Goal: Information Seeking & Learning: Compare options

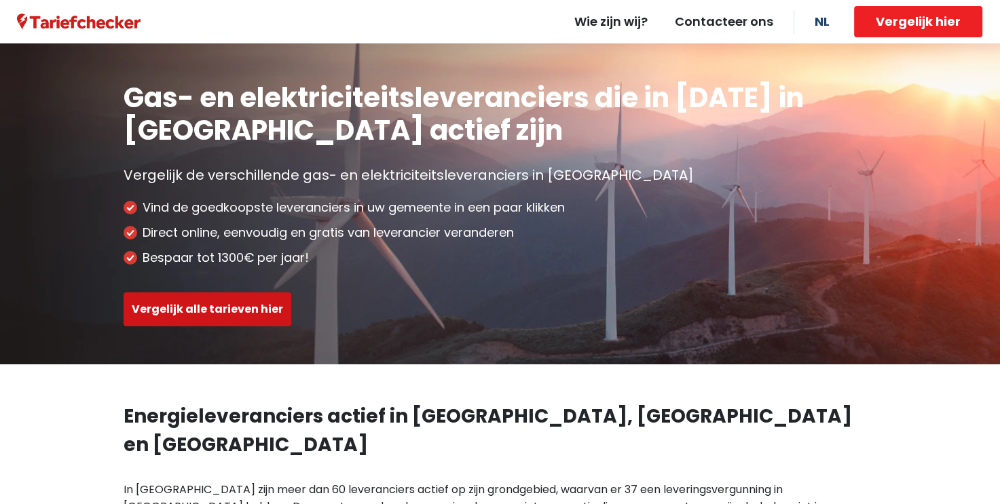
click at [243, 304] on button "Vergelijk alle tarieven hier" at bounding box center [208, 310] width 168 height 34
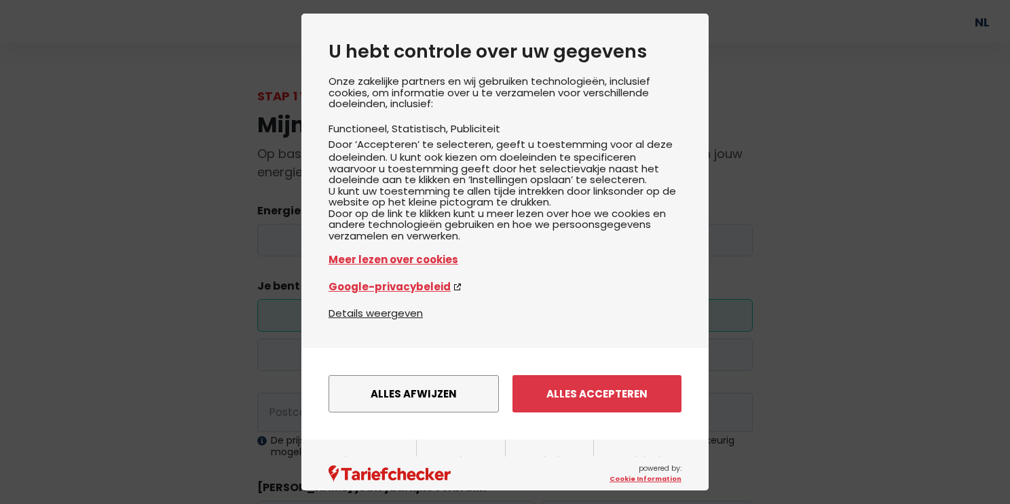
click at [375, 241] on div "Onze zakelijke partners en wij gebruiken technologieën, inclusief cookies, om i…" at bounding box center [505, 190] width 353 height 229
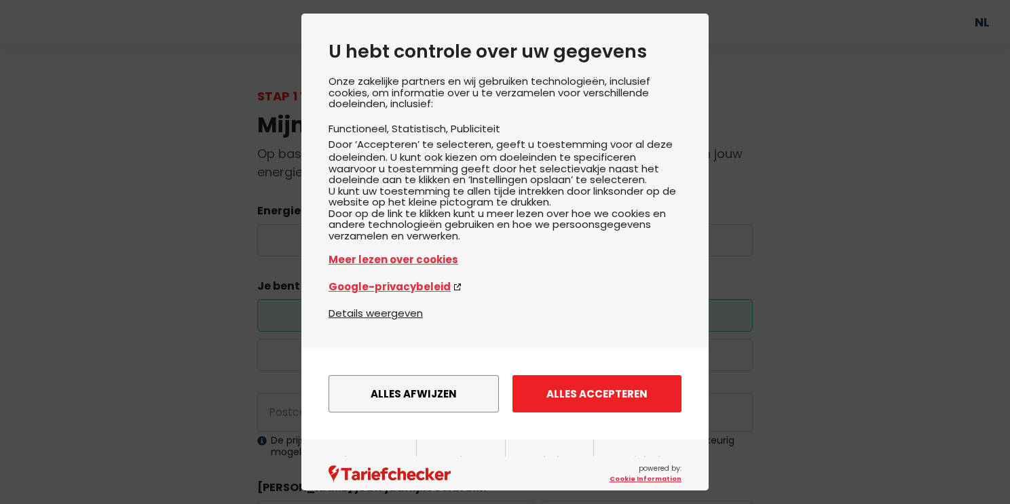
click at [584, 413] on button "Alles accepteren" at bounding box center [596, 393] width 169 height 37
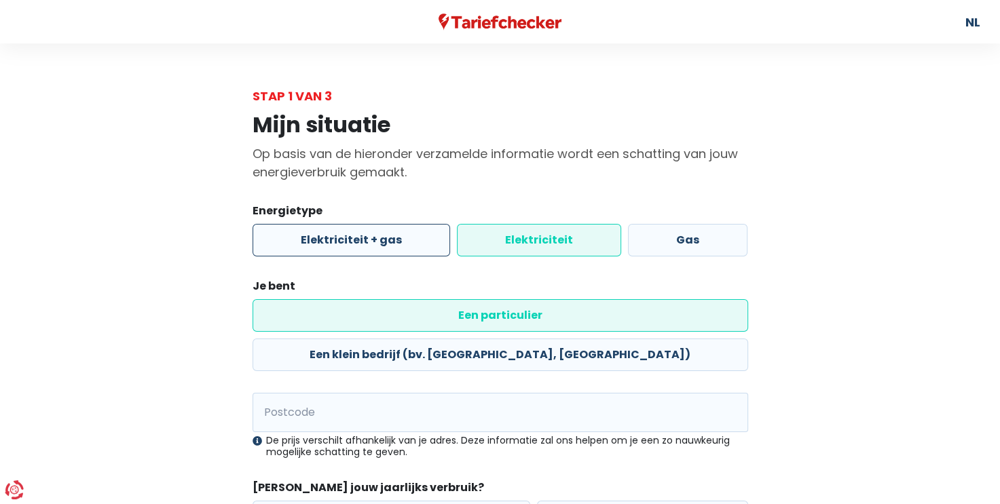
click at [332, 250] on label "Elektriciteit + gas" at bounding box center [351, 240] width 198 height 33
click at [332, 250] on input "Elektriciteit + gas" at bounding box center [351, 240] width 198 height 33
radio input "true"
radio input "false"
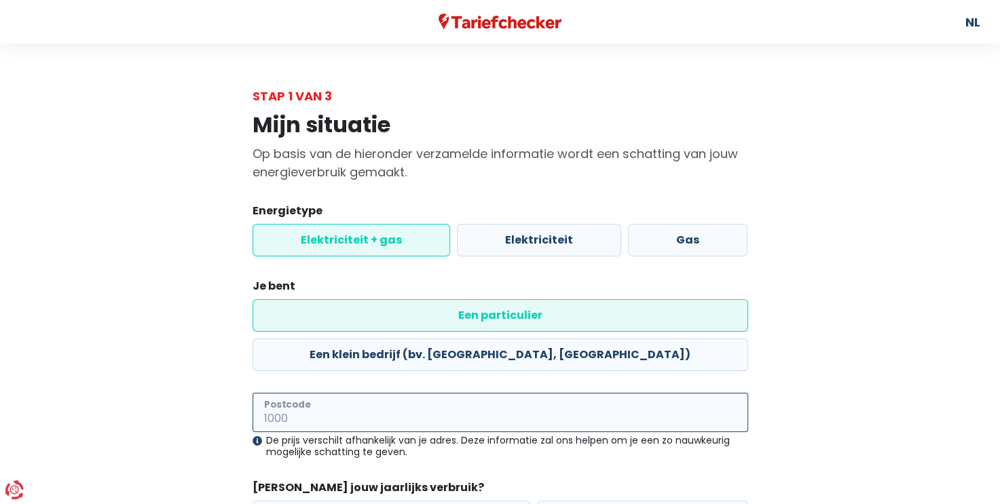
click at [370, 393] on input "Postcode" at bounding box center [499, 412] width 495 height 39
type input "2222"
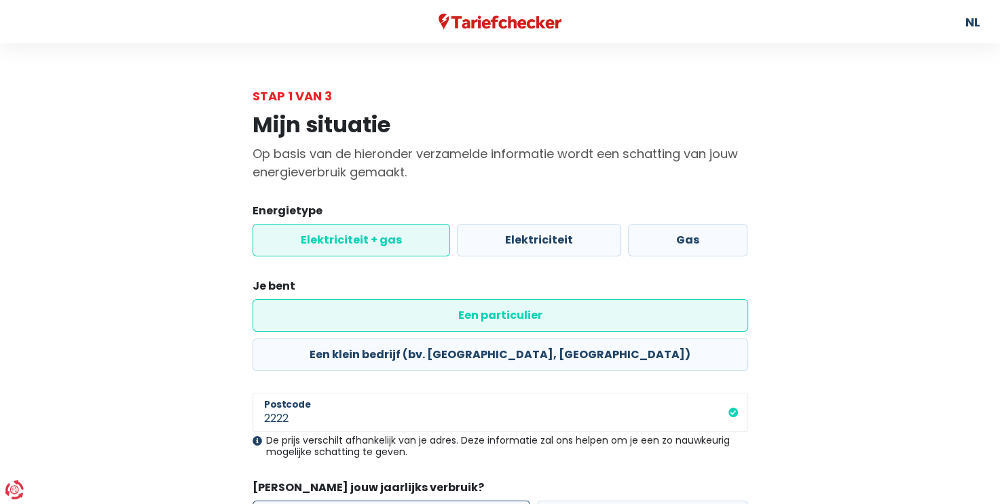
drag, startPoint x: 424, startPoint y: 480, endPoint x: 430, endPoint y: 466, distance: 14.6
radio input "true"
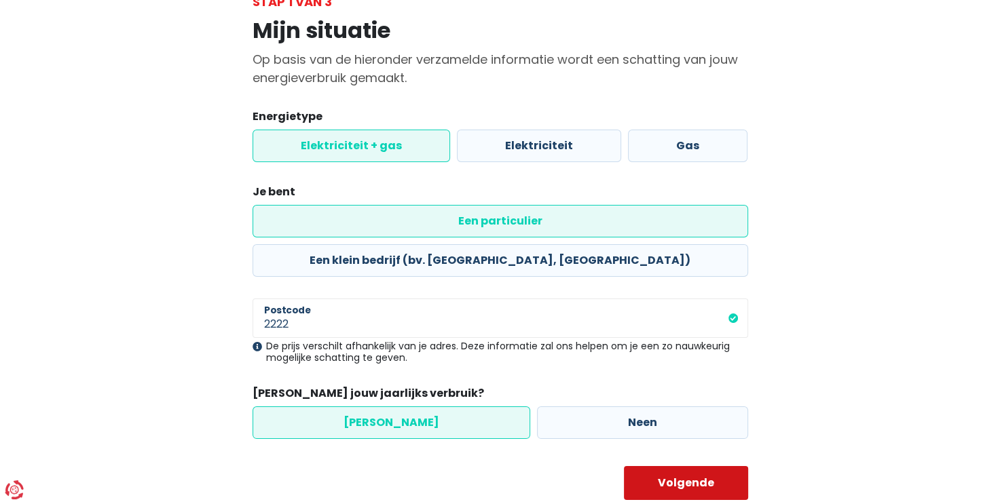
click at [695, 466] on button "Volgende" at bounding box center [686, 483] width 124 height 34
select select
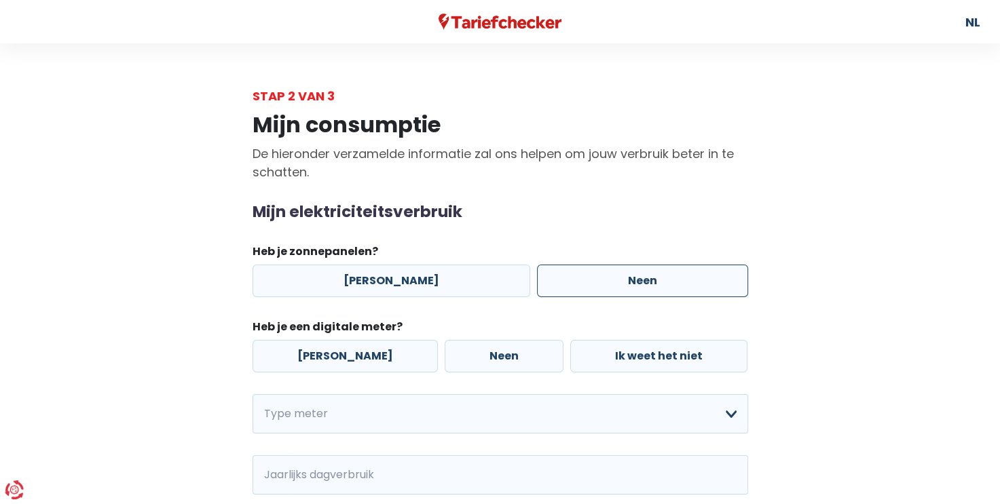
click at [651, 276] on label "Neen" at bounding box center [642, 281] width 211 height 33
click at [651, 276] on input "Neen" at bounding box center [642, 281] width 211 height 33
radio input "true"
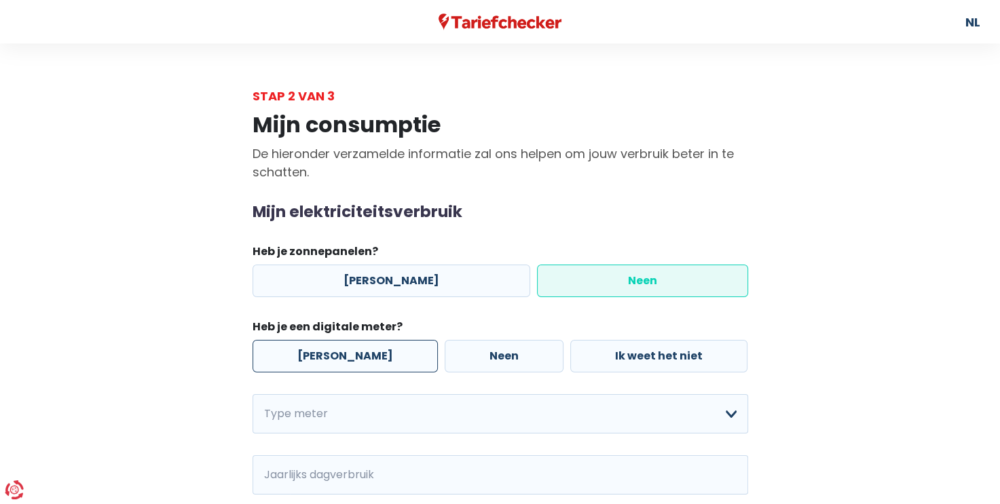
click at [335, 358] on label "[PERSON_NAME]" at bounding box center [344, 356] width 185 height 33
click at [335, 358] on input "[PERSON_NAME]" at bounding box center [344, 356] width 185 height 33
radio input "true"
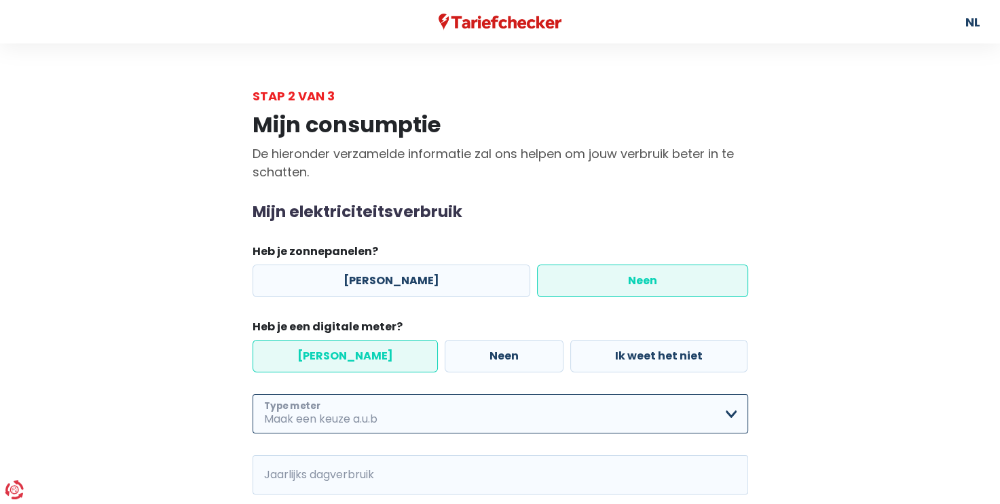
click at [356, 419] on select "Enkelvoudig Tweevoudig Enkelvoudig + uitsluitend nachttarief Tweevoudig + uitsl…" at bounding box center [499, 413] width 495 height 39
select select "day_night_bi_hourly"
click at [252, 394] on select "Enkelvoudig Tweevoudig Enkelvoudig + uitsluitend nachttarief Tweevoudig + uitsl…" at bounding box center [499, 413] width 495 height 39
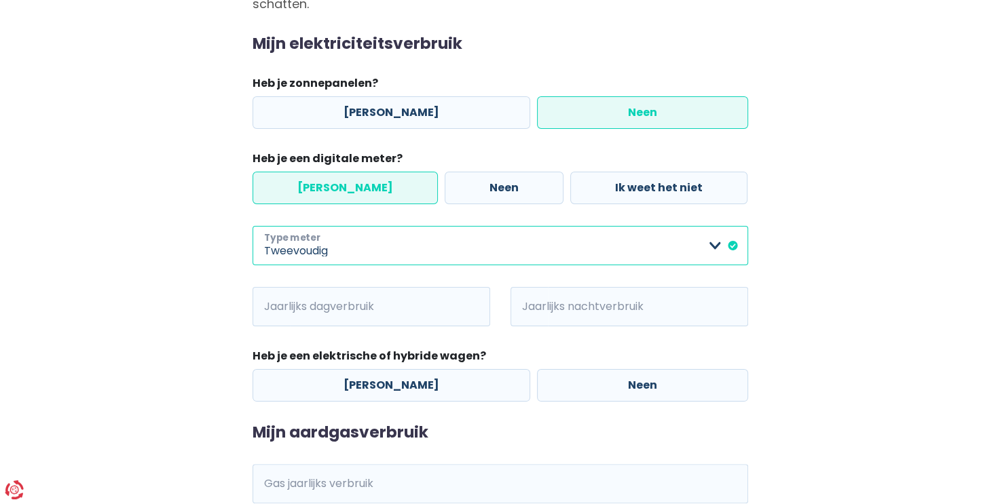
scroll to position [183, 0]
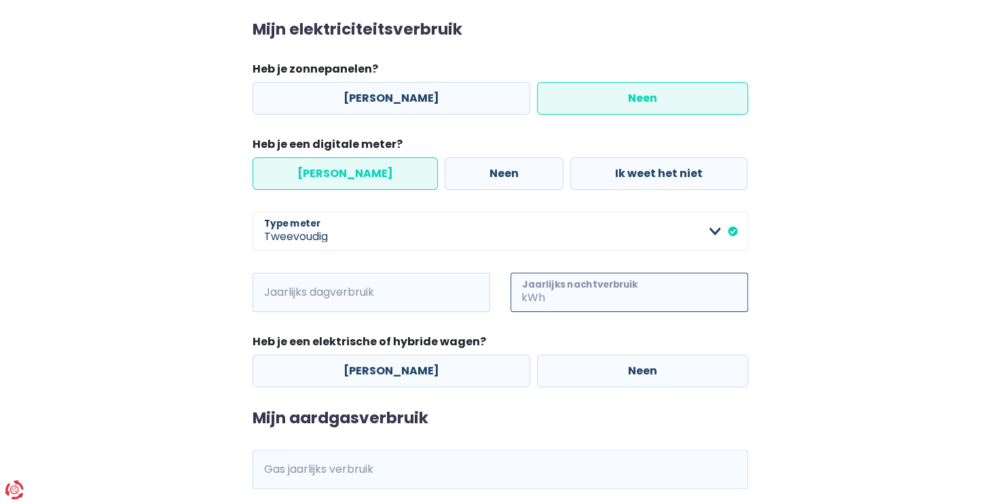
click at [585, 298] on input "Jaarlijks nachtverbruik" at bounding box center [648, 292] width 200 height 39
type input "980"
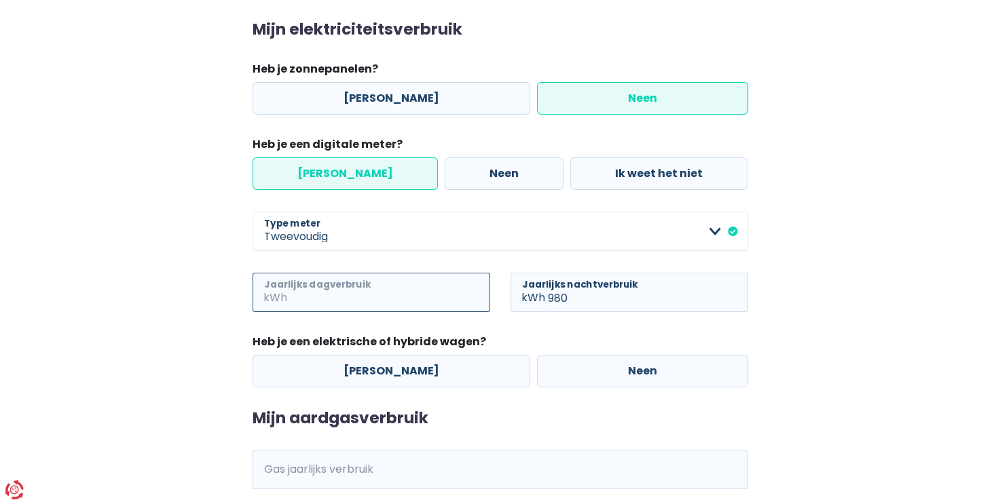
click at [418, 298] on input "Jaarlijks dagverbruik" at bounding box center [390, 292] width 200 height 39
click at [559, 362] on fieldset "Heb je een elektrische of hybride wagen? Ja Neen" at bounding box center [499, 361] width 495 height 54
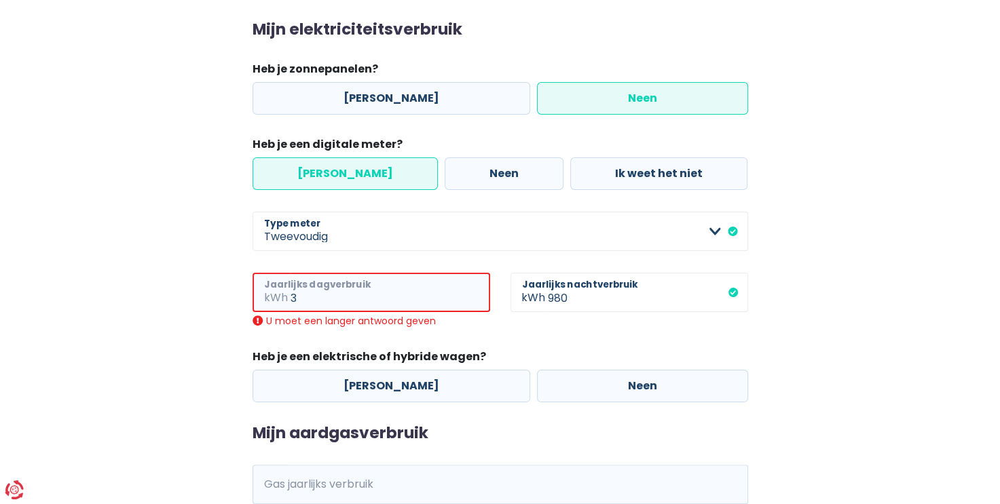
click at [297, 297] on input "3" at bounding box center [391, 292] width 200 height 39
type input "3.8"
click at [576, 383] on label "Neen" at bounding box center [642, 386] width 211 height 33
click at [576, 383] on input "Neen" at bounding box center [642, 386] width 211 height 33
radio input "true"
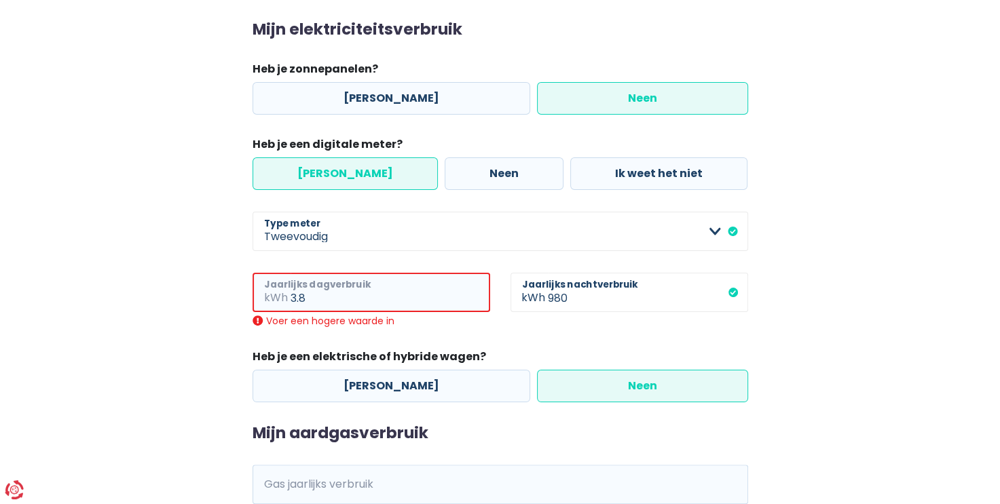
click at [375, 303] on input "3.8" at bounding box center [391, 292] width 200 height 39
click at [644, 385] on label "Neen" at bounding box center [642, 386] width 211 height 33
click at [644, 385] on input "Neen" at bounding box center [642, 386] width 211 height 33
click at [643, 385] on label "Neen" at bounding box center [642, 386] width 211 height 33
click at [643, 385] on input "Neen" at bounding box center [642, 386] width 211 height 33
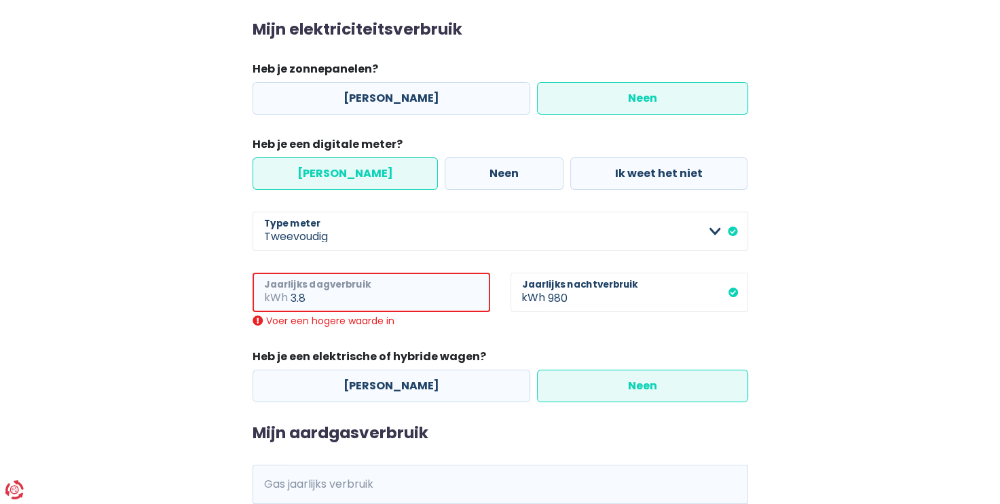
click at [331, 303] on input "3.8" at bounding box center [391, 292] width 200 height 39
drag, startPoint x: 331, startPoint y: 303, endPoint x: 281, endPoint y: 307, distance: 50.3
click at [281, 307] on div "3.8 kWh Jaarlijks dagverbruik" at bounding box center [371, 292] width 238 height 39
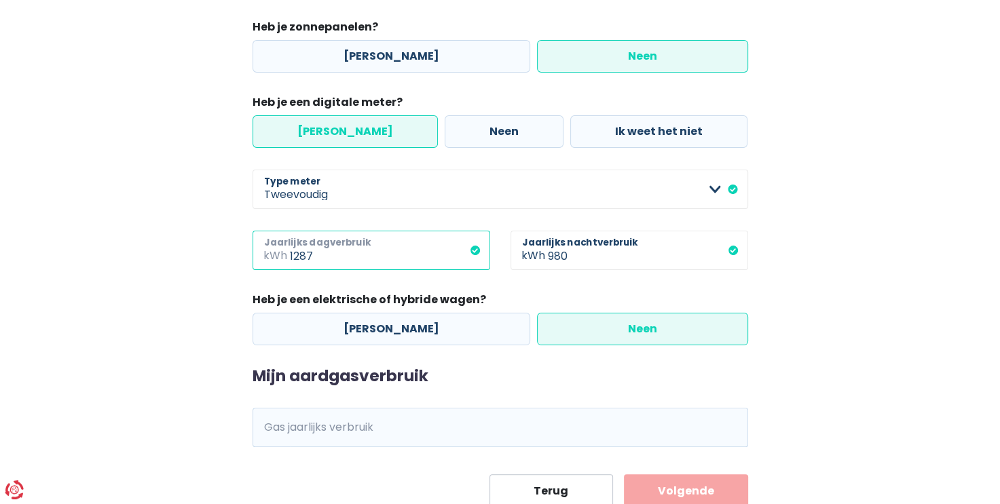
scroll to position [272, 0]
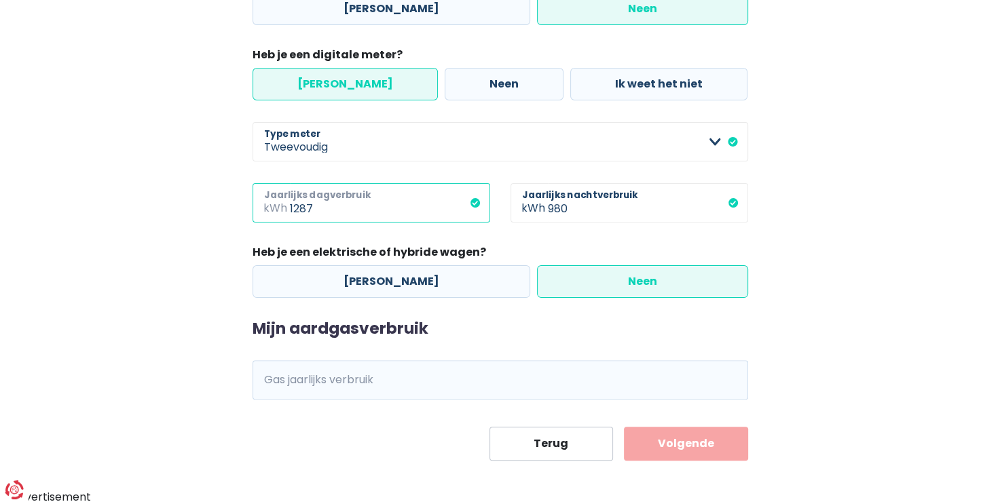
type input "1287"
click at [360, 385] on input "Gas jaarlijks verbruik" at bounding box center [519, 379] width 458 height 39
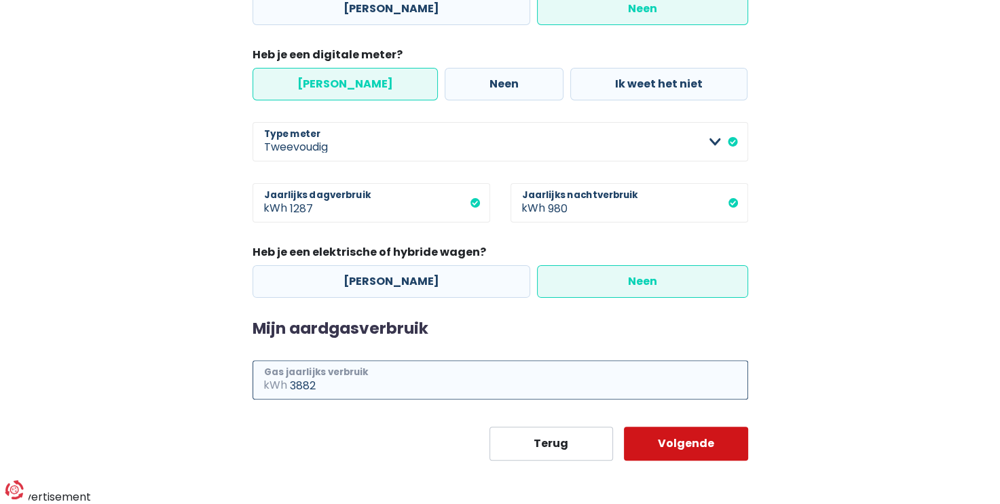
type input "3882"
click at [667, 444] on button "Volgende" at bounding box center [686, 444] width 124 height 34
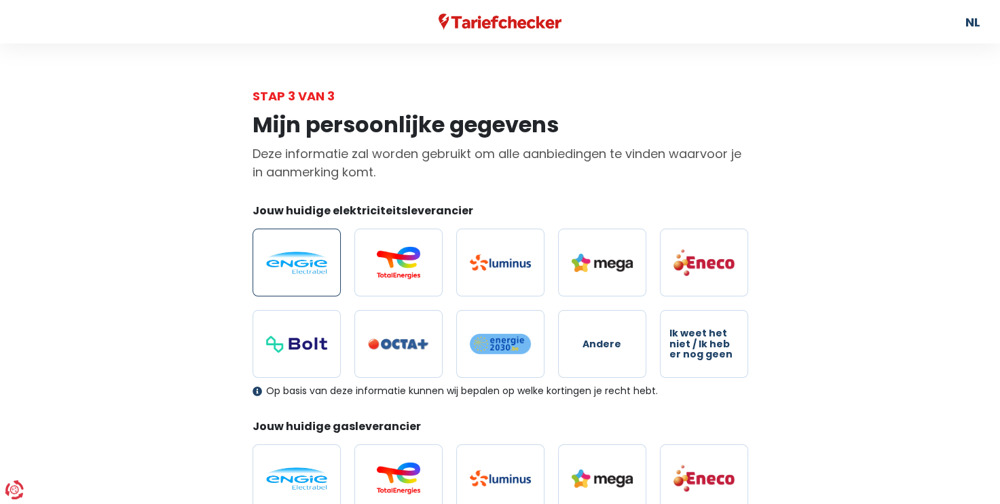
click at [295, 258] on img at bounding box center [296, 263] width 61 height 22
click at [295, 258] on input "radio" at bounding box center [296, 263] width 88 height 68
radio input "true"
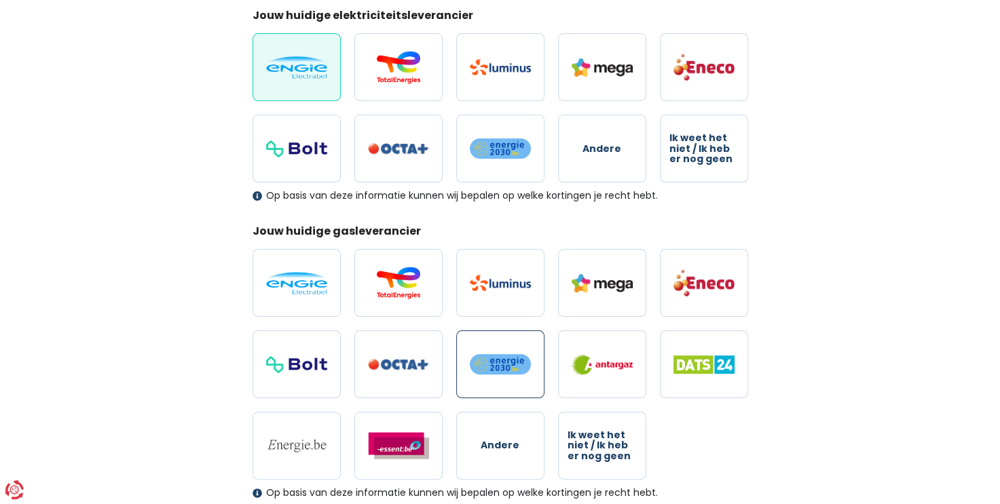
scroll to position [202, 0]
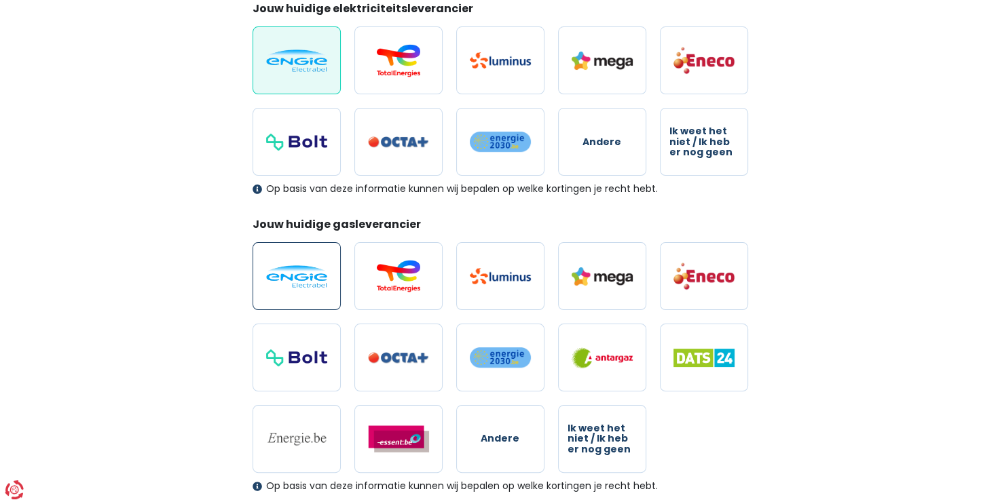
click at [293, 276] on img at bounding box center [296, 276] width 61 height 22
click at [293, 276] on input "radio" at bounding box center [296, 276] width 88 height 68
radio input "true"
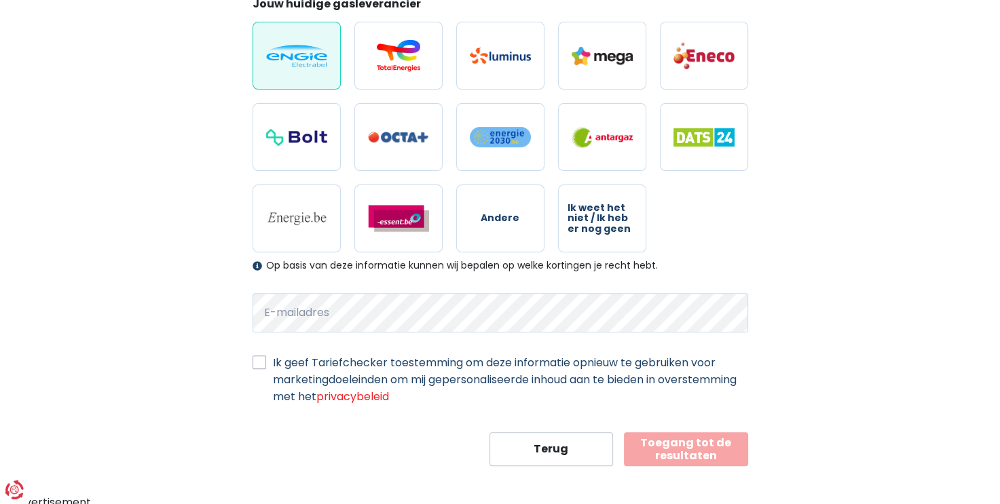
scroll to position [425, 0]
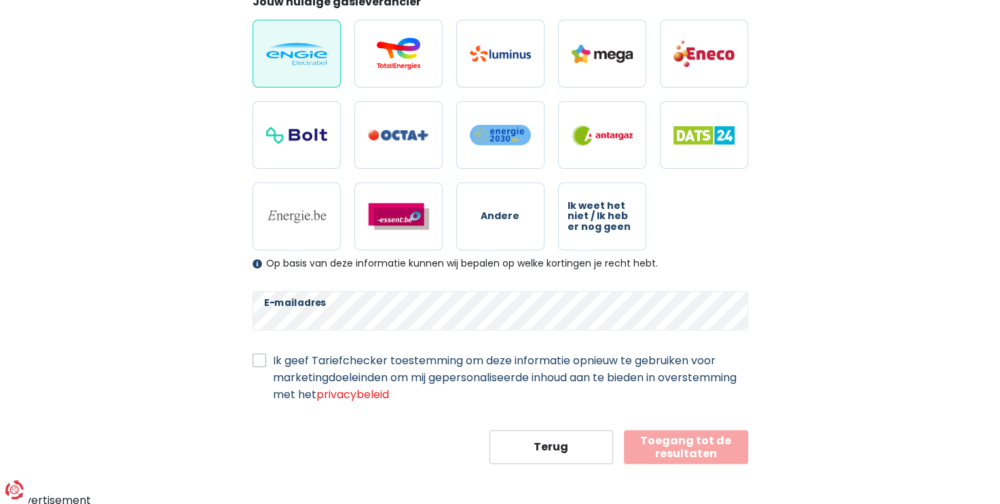
click at [679, 447] on button "Toegang tot de resultaten" at bounding box center [686, 447] width 124 height 34
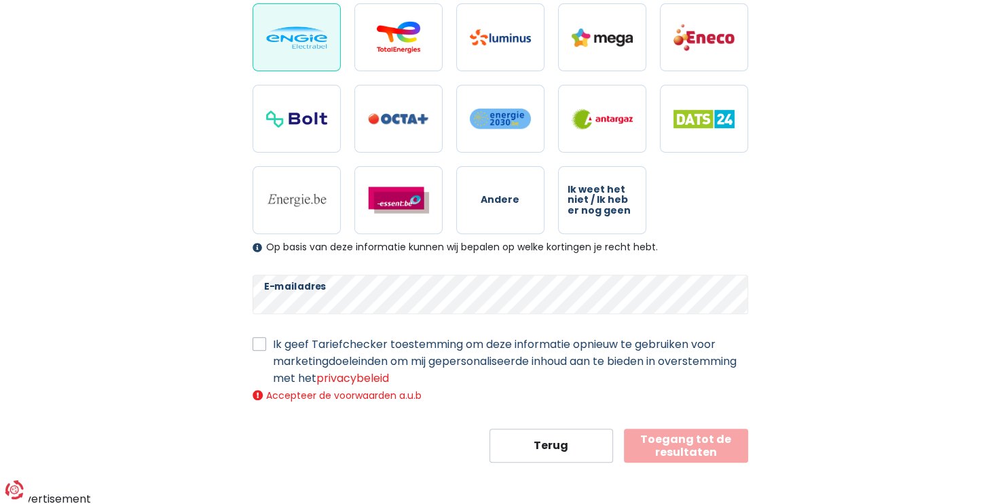
click at [273, 344] on label "Ik geef Tariefchecker toestemming om deze informatie opnieuw te gebruiken voor …" at bounding box center [510, 361] width 475 height 51
click at [258, 344] on input "Ik geef Tariefchecker toestemming om deze informatie opnieuw te gebruiken voor …" at bounding box center [259, 343] width 14 height 14
checkbox input "true"
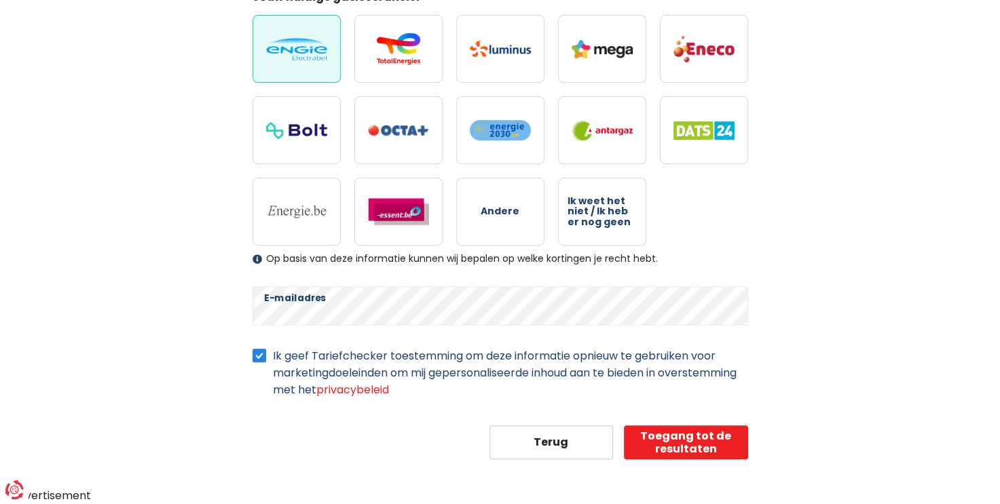
scroll to position [426, 0]
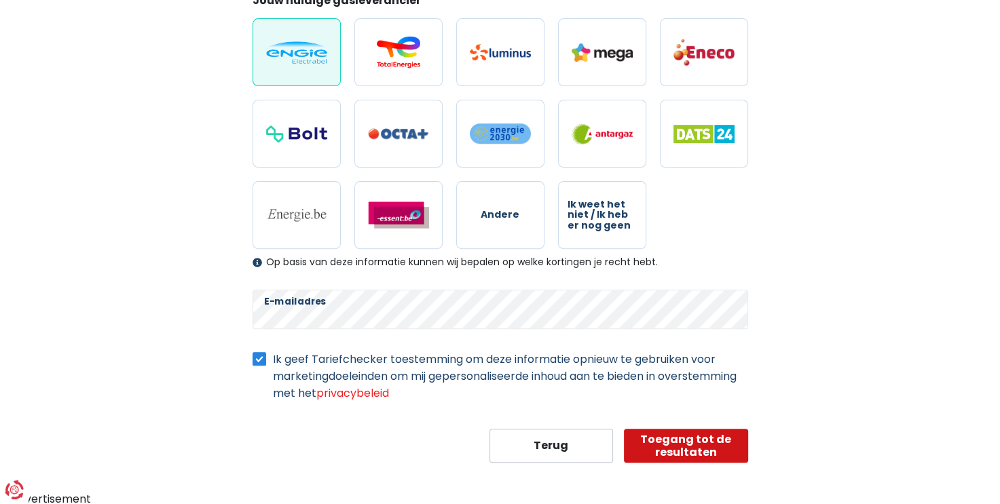
click at [690, 436] on button "Toegang tot de resultaten" at bounding box center [686, 446] width 124 height 34
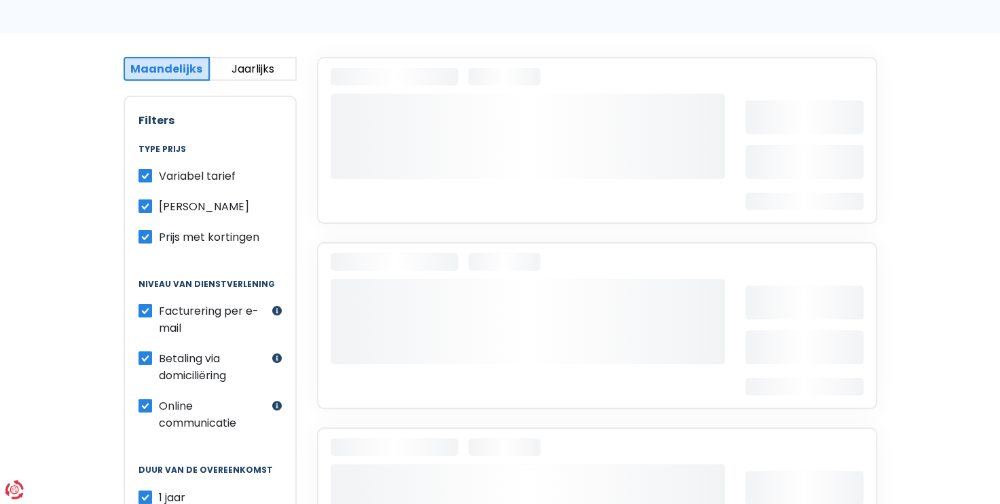
scroll to position [233, 0]
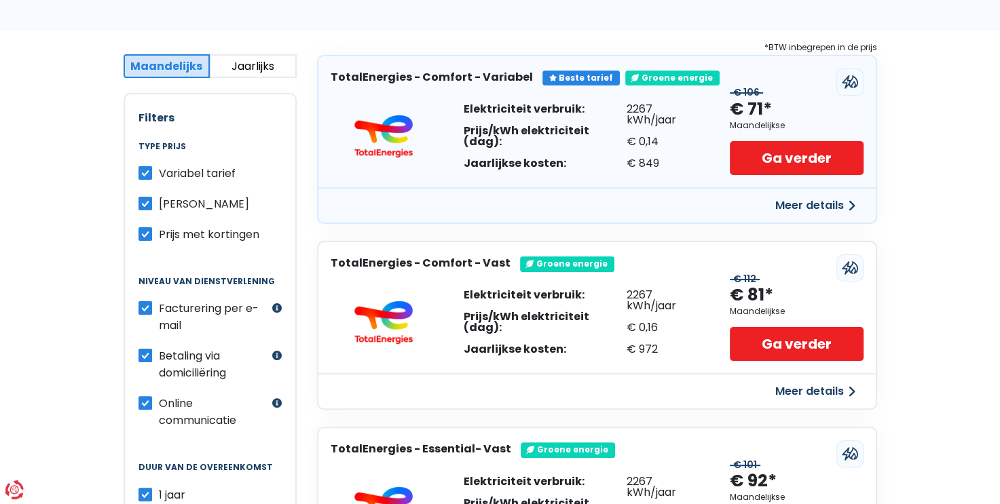
click at [159, 170] on label "Variabel tarief" at bounding box center [197, 173] width 77 height 17
click at [148, 170] on input "Variabel tarief" at bounding box center [145, 172] width 14 height 14
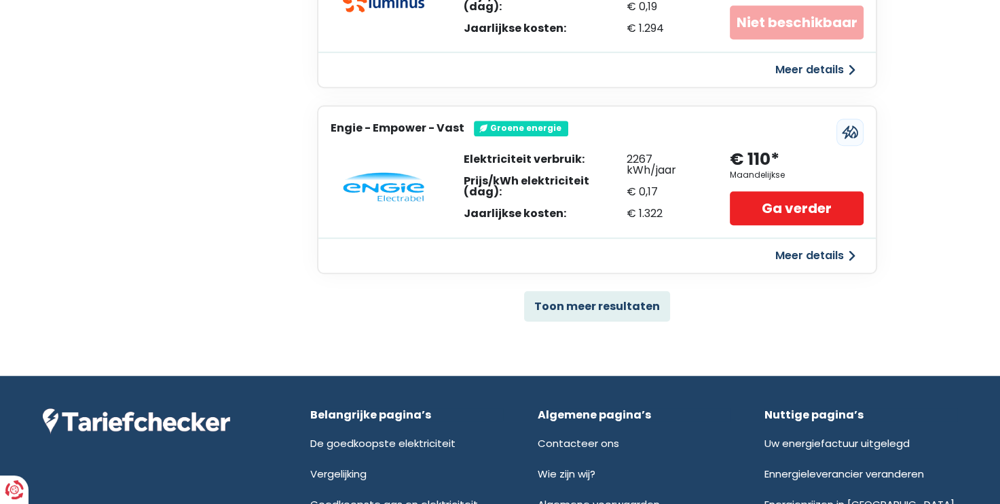
scroll to position [887, 0]
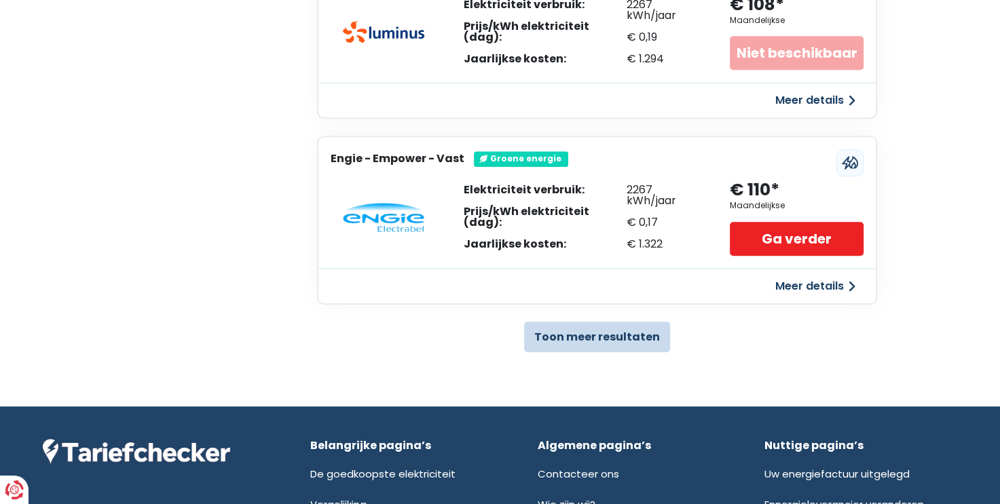
click at [603, 329] on button "Toon meer resultaten" at bounding box center [597, 337] width 146 height 31
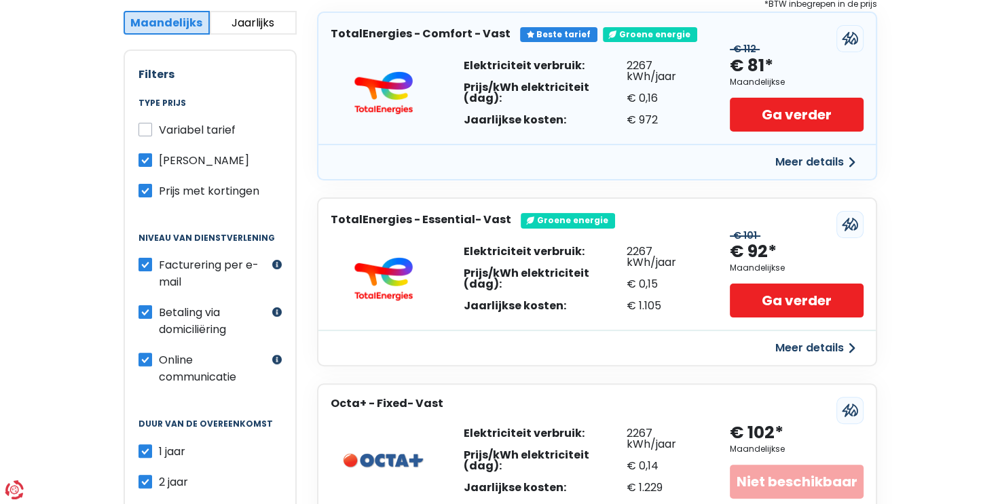
scroll to position [269, 0]
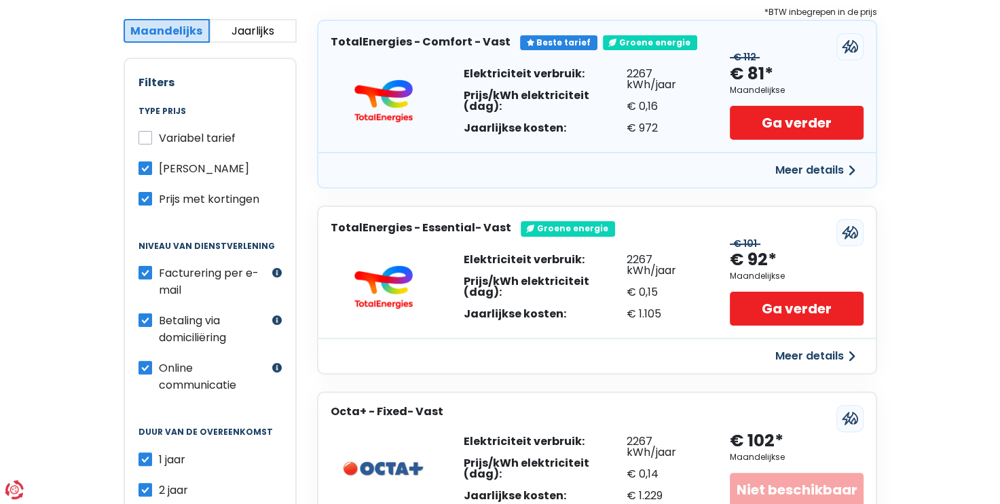
click at [159, 135] on label "Variabel tarief" at bounding box center [197, 138] width 77 height 17
click at [144, 135] on input "Variabel tarief" at bounding box center [145, 137] width 14 height 14
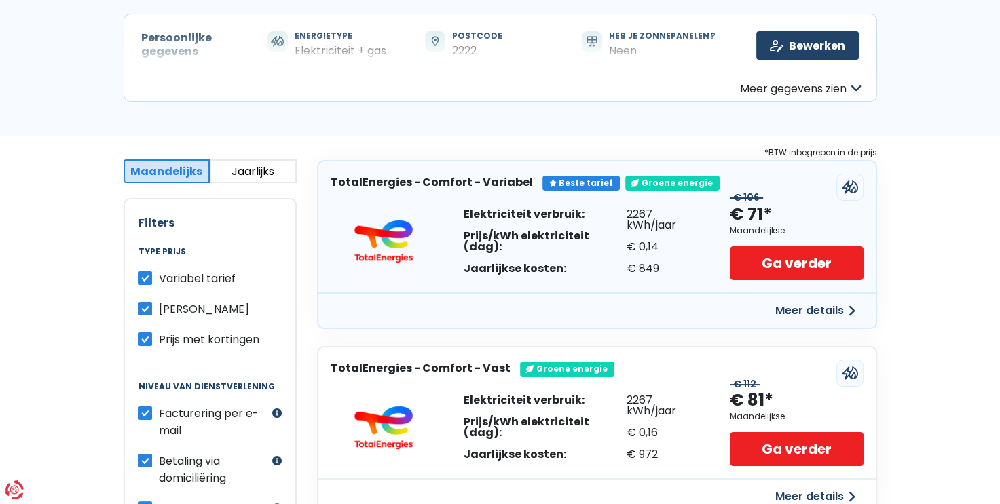
scroll to position [65, 0]
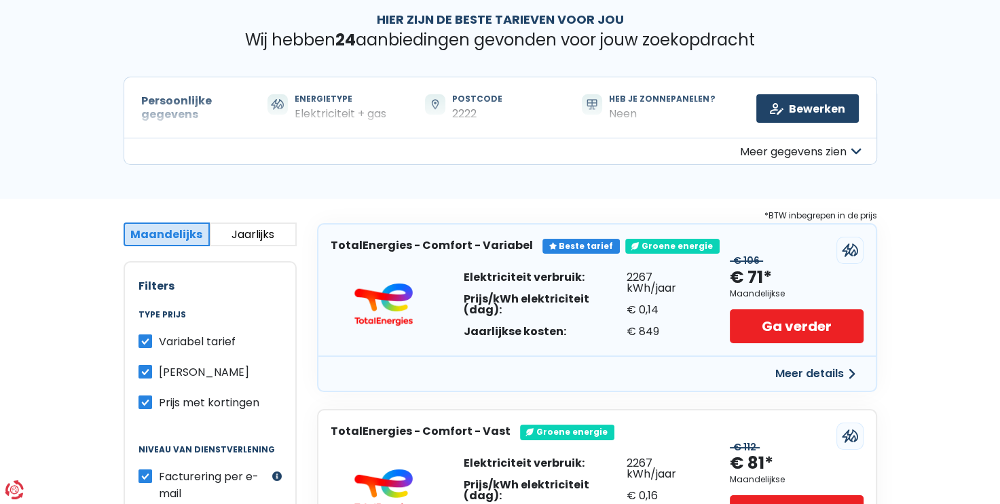
click at [159, 345] on label "Variabel tarief" at bounding box center [197, 341] width 77 height 17
click at [145, 345] on input "Variabel tarief" at bounding box center [145, 340] width 14 height 14
checkbox input "false"
